Goal: Transaction & Acquisition: Subscribe to service/newsletter

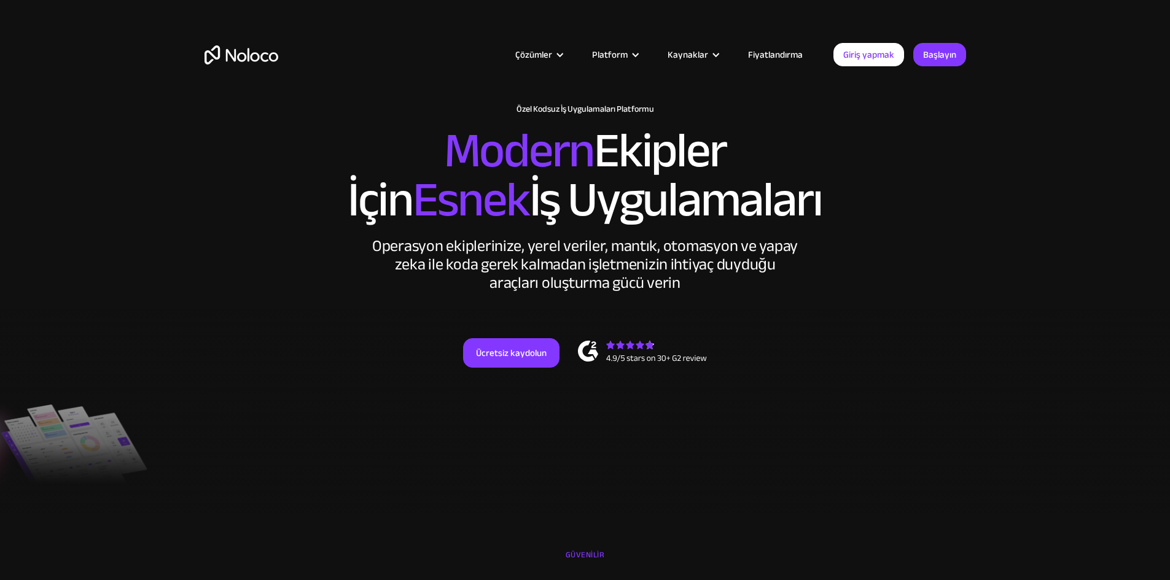
click at [793, 55] on font "Fiyatlandırma" at bounding box center [775, 54] width 55 height 17
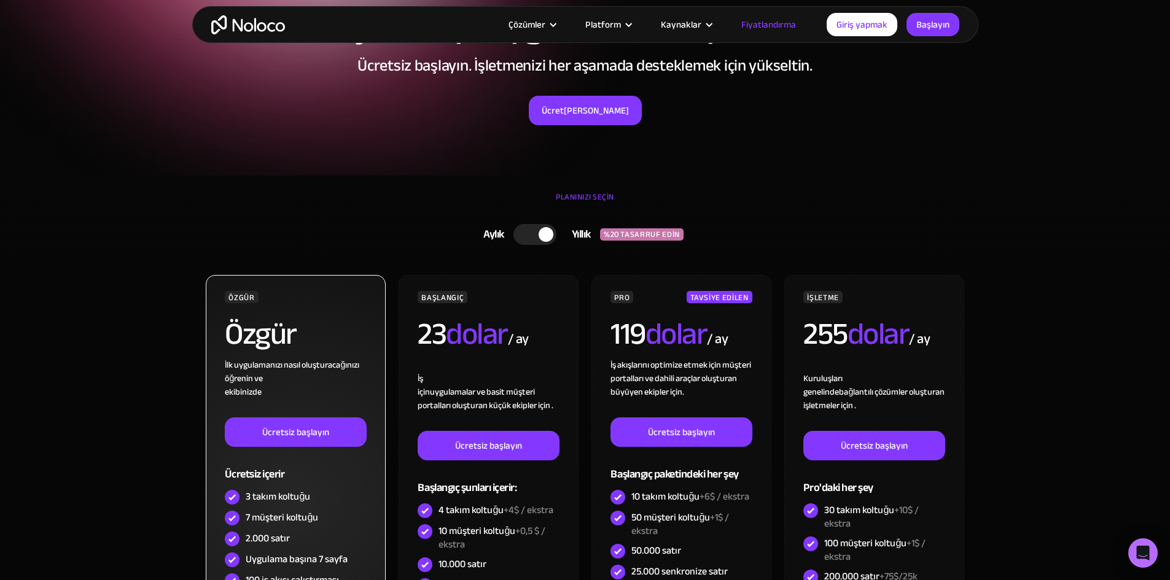
scroll to position [430, 0]
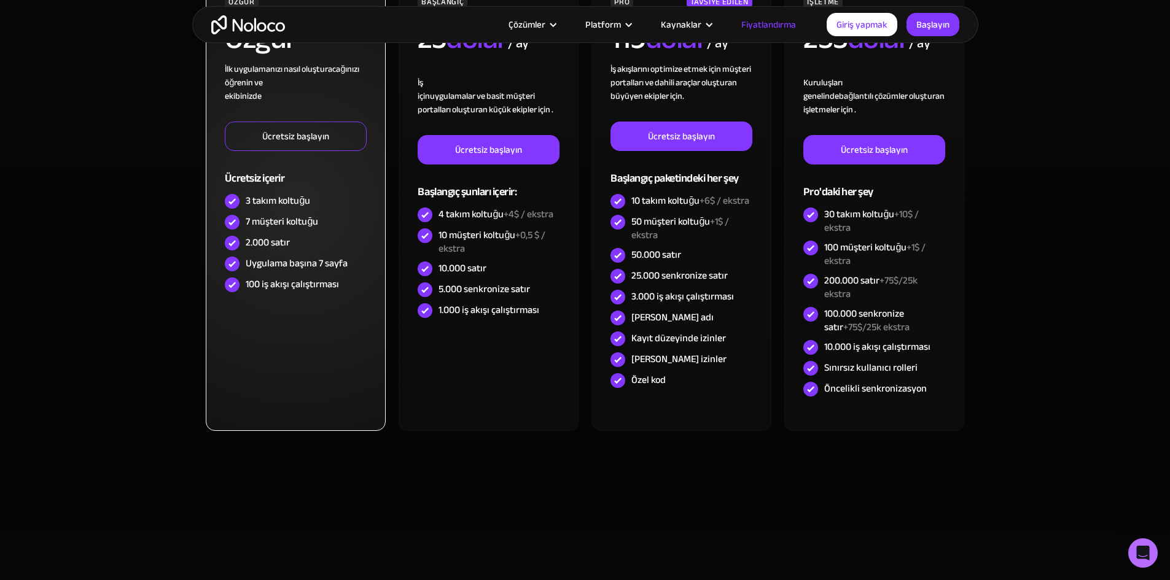
click at [337, 136] on link "Ücretsiz başlayın" at bounding box center [295, 136] width 141 height 29
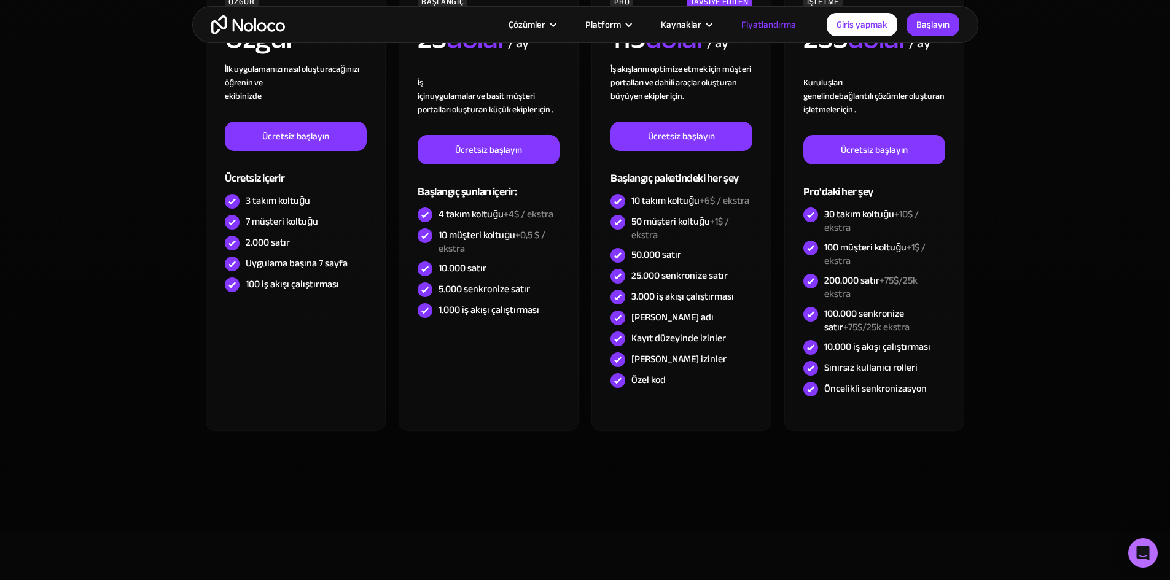
scroll to position [0, 0]
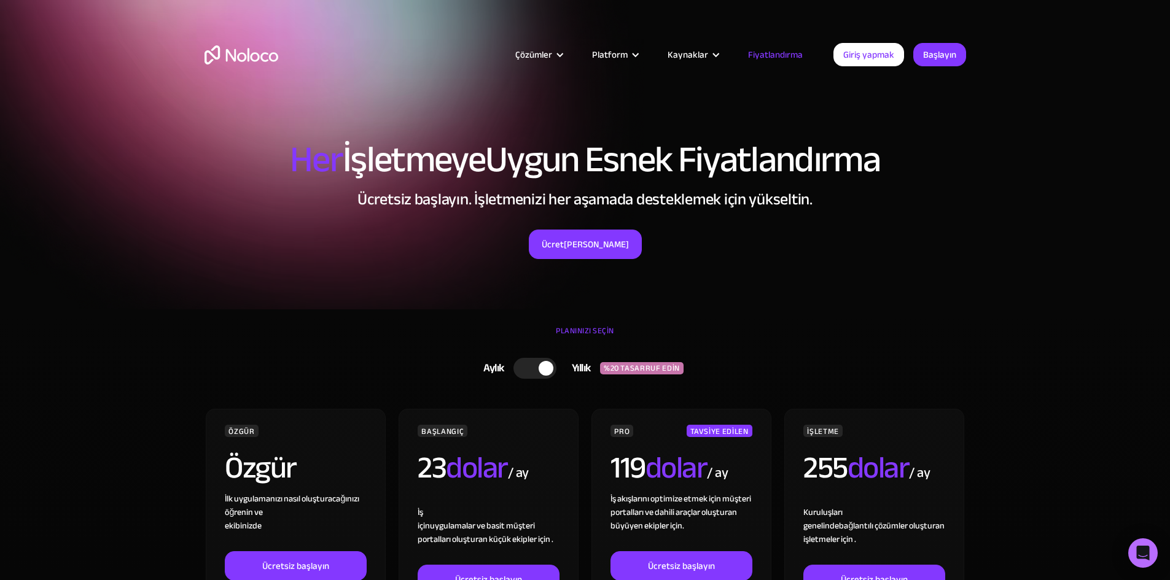
click at [242, 62] on img "Ev" at bounding box center [241, 54] width 74 height 19
